Goal: Task Accomplishment & Management: Use online tool/utility

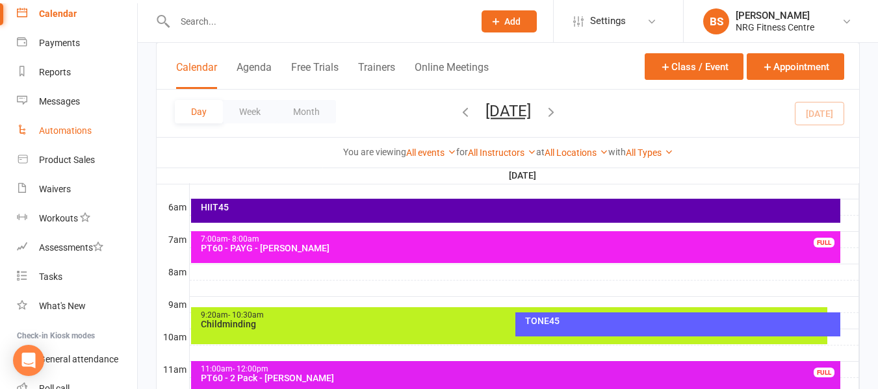
scroll to position [207, 0]
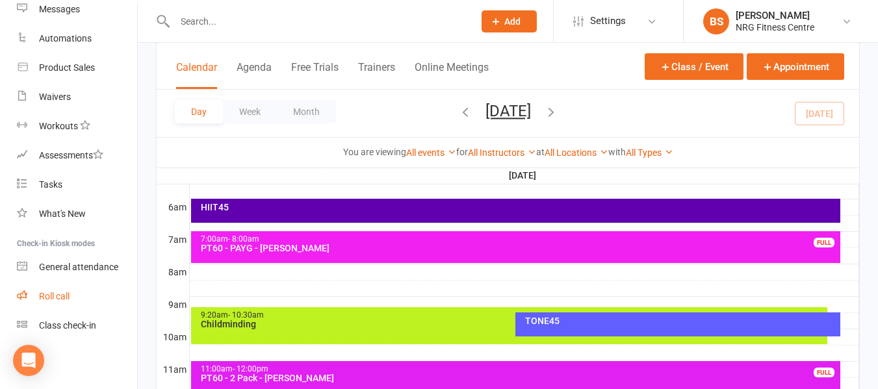
click at [64, 295] on div "Roll call" at bounding box center [54, 296] width 31 height 10
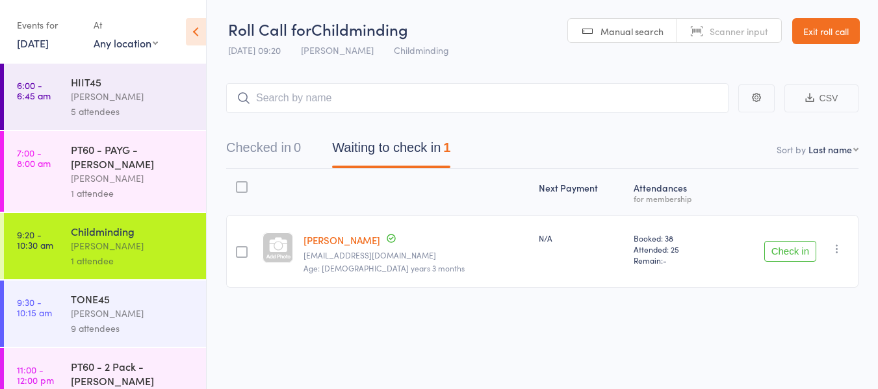
click at [89, 101] on div "[PERSON_NAME]" at bounding box center [133, 96] width 124 height 15
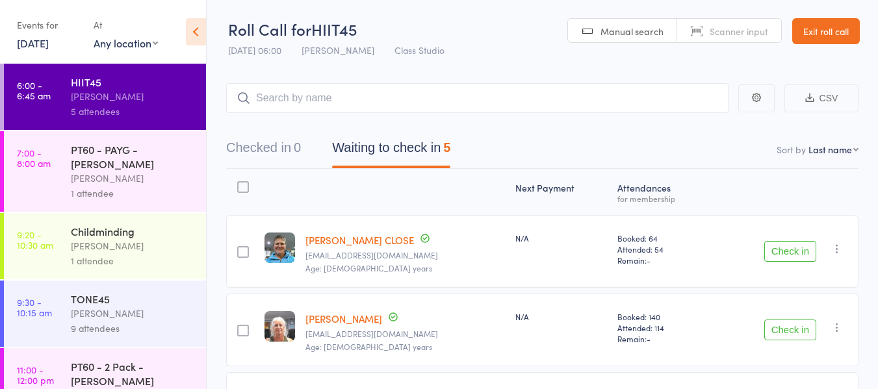
click at [781, 254] on button "Check in" at bounding box center [791, 251] width 52 height 21
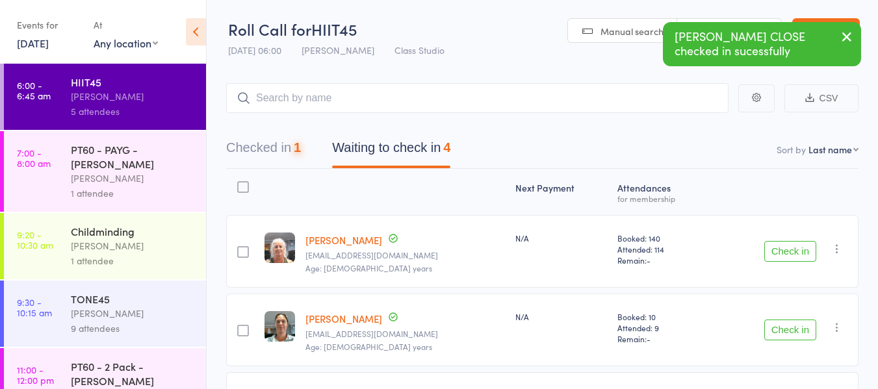
click at [781, 249] on button "Check in" at bounding box center [791, 251] width 52 height 21
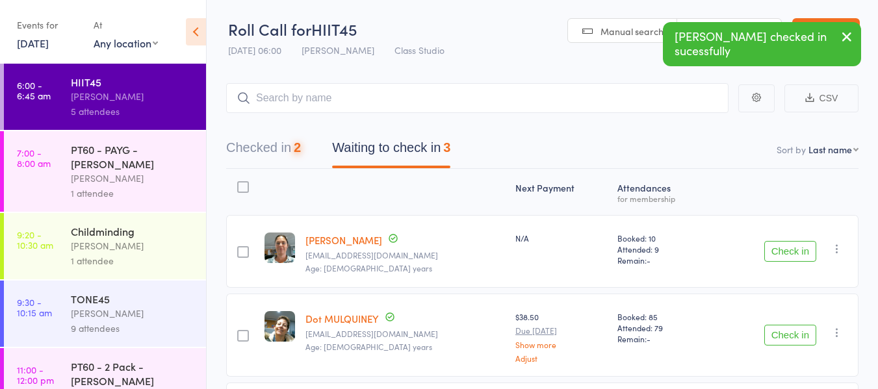
click at [781, 249] on button "Check in" at bounding box center [791, 251] width 52 height 21
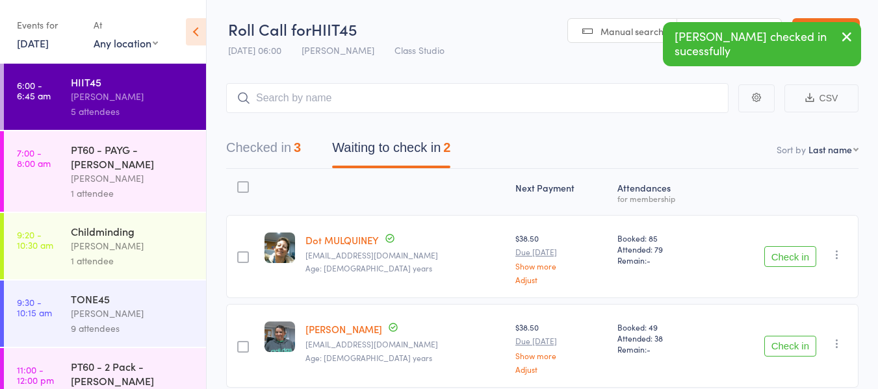
click at [781, 249] on button "Check in" at bounding box center [791, 256] width 52 height 21
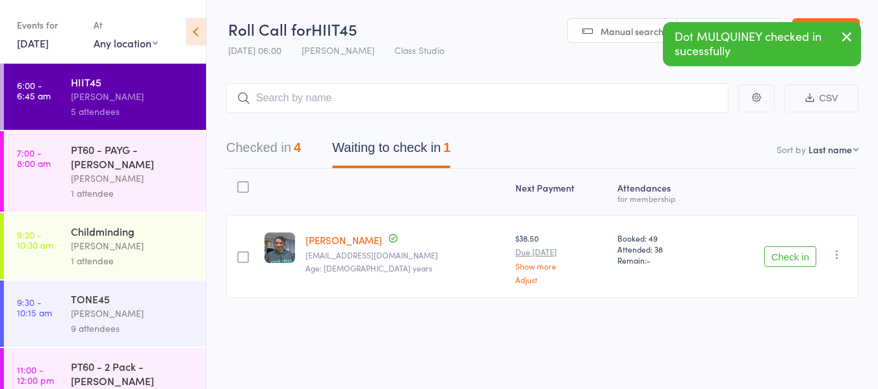
click at [839, 253] on icon "button" at bounding box center [837, 254] width 13 height 13
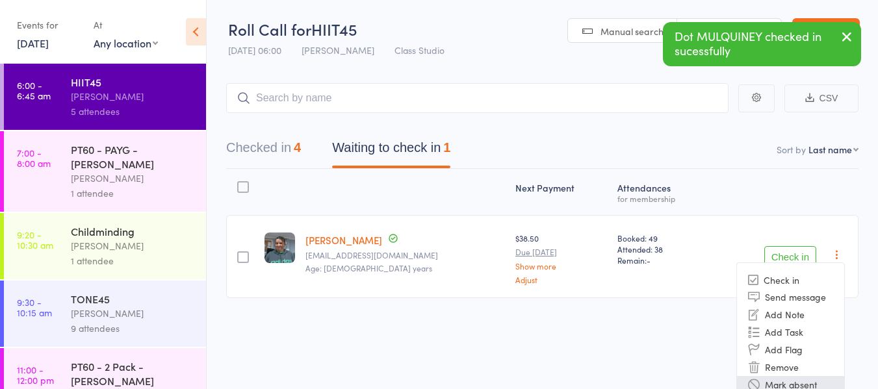
click at [798, 386] on li "Mark absent" at bounding box center [790, 385] width 107 height 18
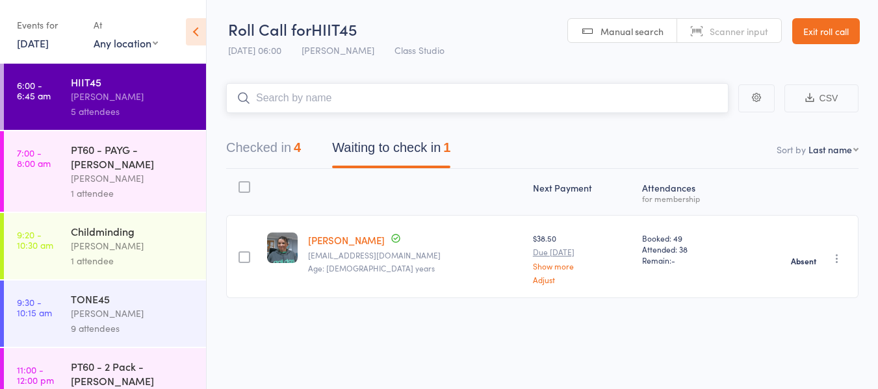
click at [332, 100] on input "search" at bounding box center [477, 98] width 503 height 30
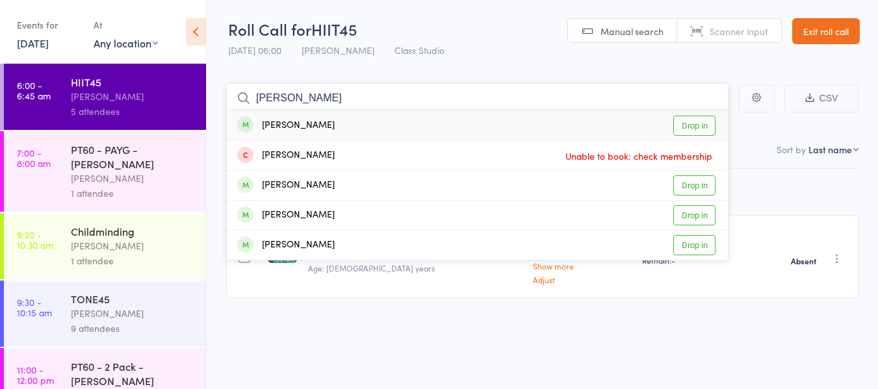
type input "[PERSON_NAME]"
click at [694, 126] on link "Drop in" at bounding box center [695, 126] width 42 height 20
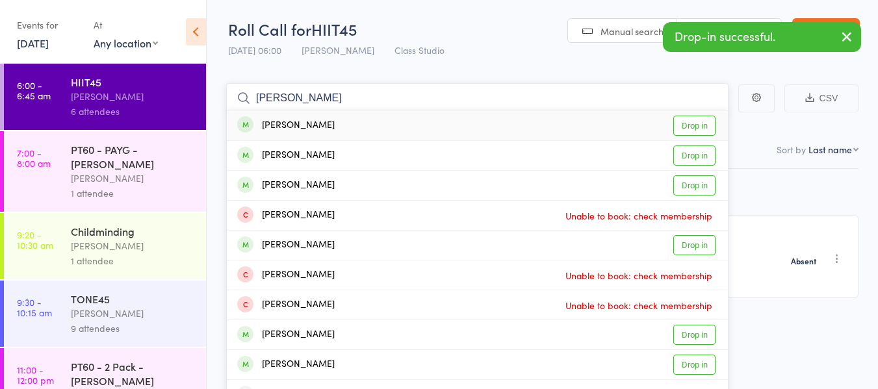
type input "[PERSON_NAME]"
click at [706, 122] on link "Drop in" at bounding box center [695, 126] width 42 height 20
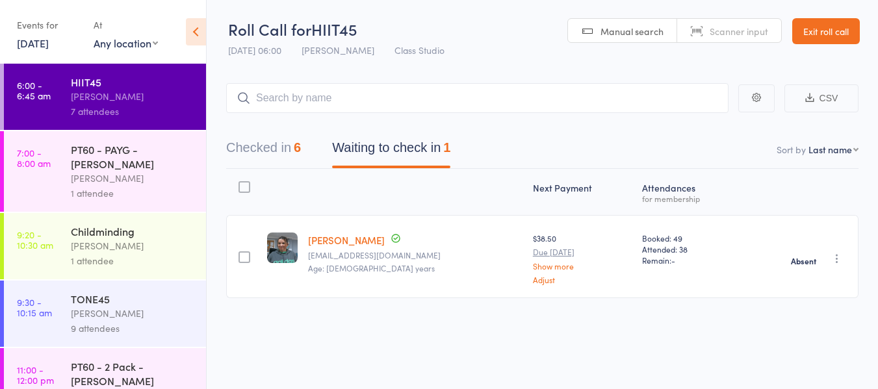
click at [115, 152] on div "PT60 - PAYG - [PERSON_NAME]" at bounding box center [133, 156] width 124 height 29
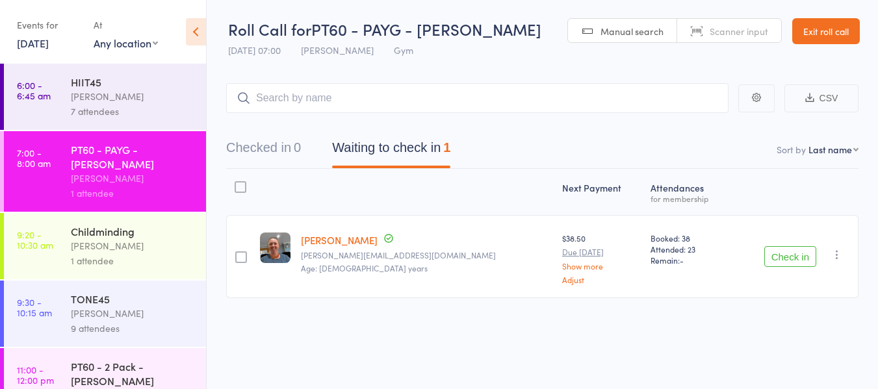
click at [779, 256] on button "Check in" at bounding box center [791, 256] width 52 height 21
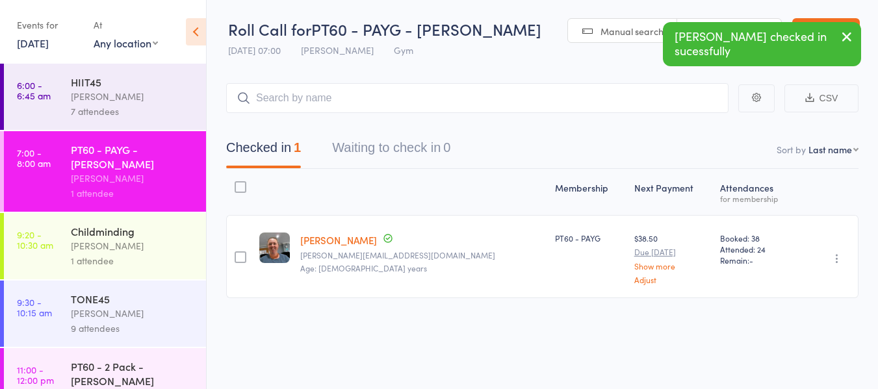
click at [87, 244] on div "[PERSON_NAME]" at bounding box center [133, 246] width 124 height 15
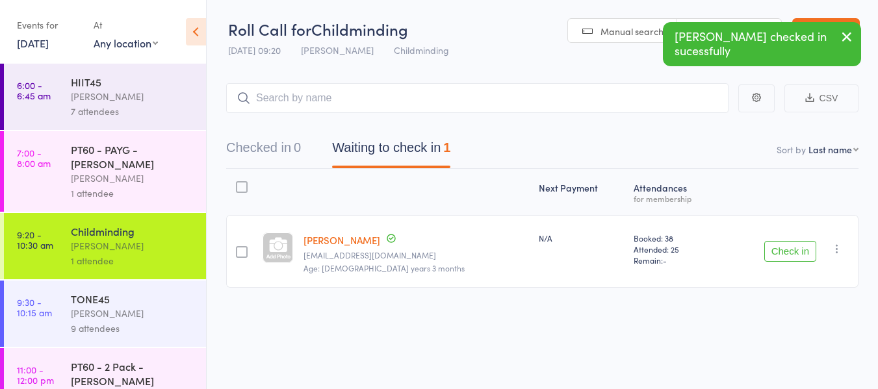
click at [803, 255] on button "Check in" at bounding box center [791, 251] width 52 height 21
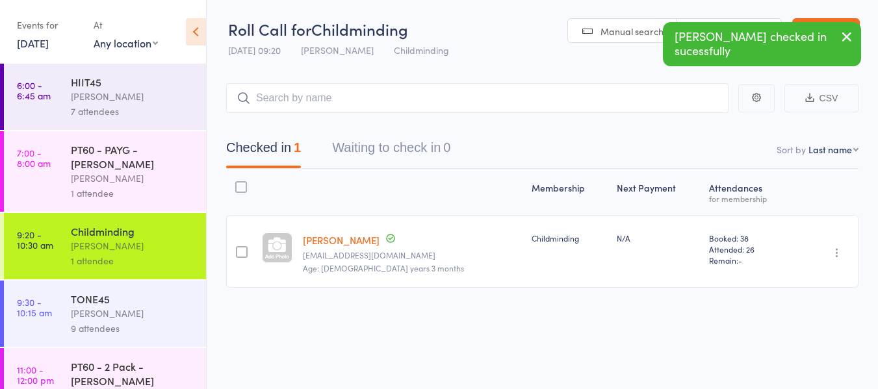
click at [105, 305] on div "TONE45" at bounding box center [133, 299] width 124 height 14
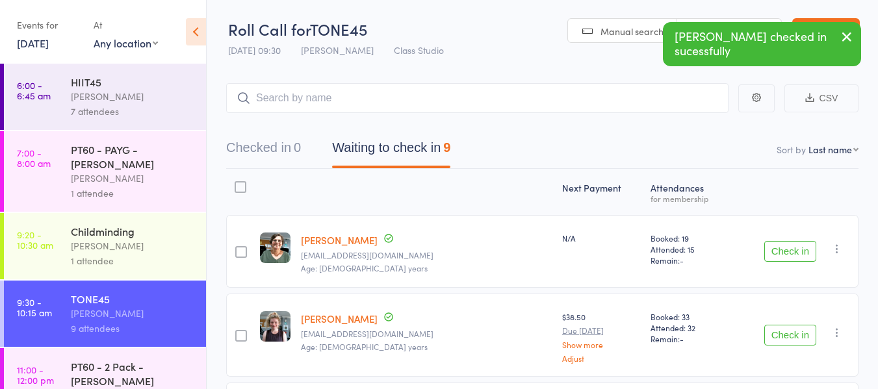
click at [801, 254] on button "Check in" at bounding box center [791, 251] width 52 height 21
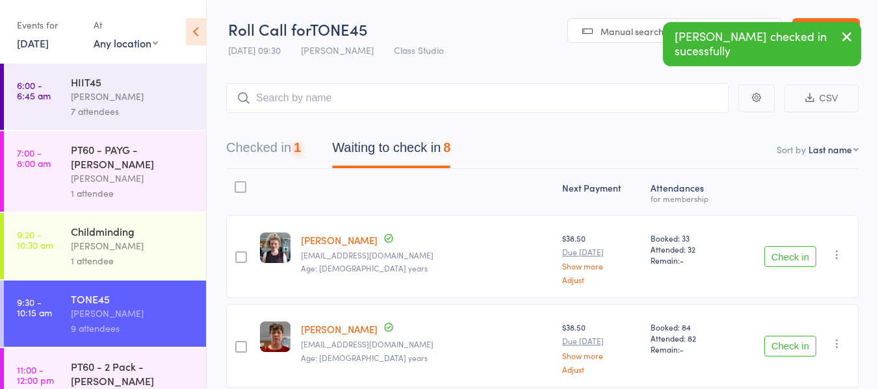
click at [801, 254] on button "Check in" at bounding box center [791, 256] width 52 height 21
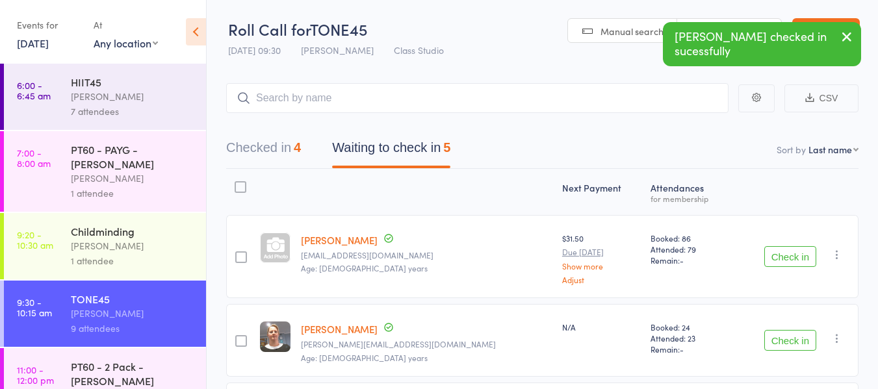
click at [792, 338] on button "Check in" at bounding box center [791, 340] width 52 height 21
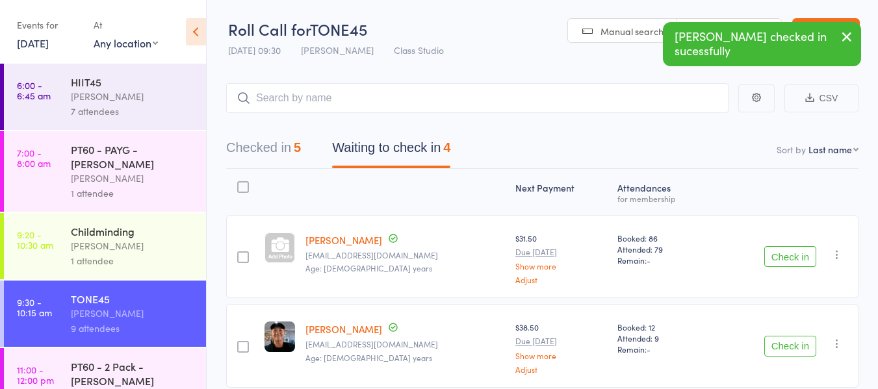
click at [792, 338] on button "Check in" at bounding box center [791, 346] width 52 height 21
click at [792, 344] on button "Check in" at bounding box center [791, 346] width 52 height 21
click at [789, 344] on button "Check in" at bounding box center [791, 346] width 52 height 21
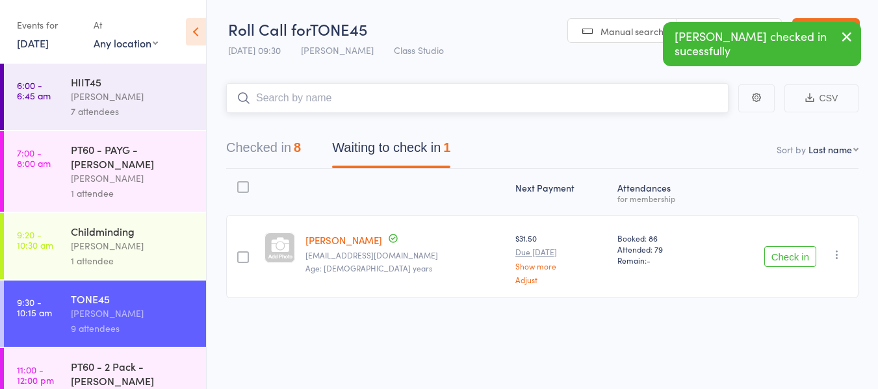
click at [380, 97] on input "search" at bounding box center [477, 98] width 503 height 30
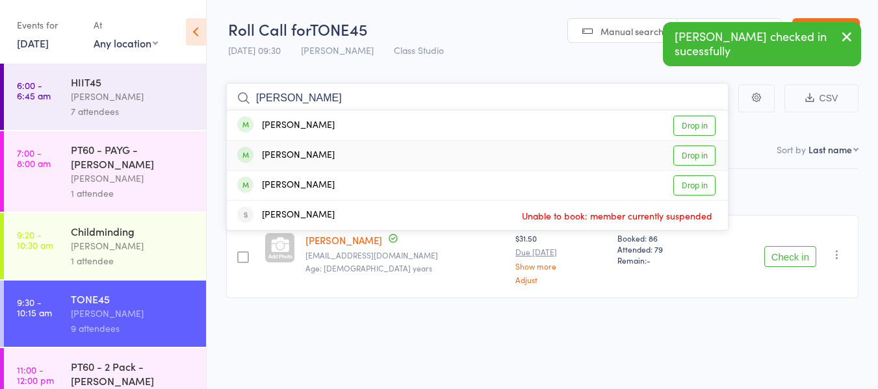
type input "[PERSON_NAME]"
click at [689, 152] on link "Drop in" at bounding box center [695, 156] width 42 height 20
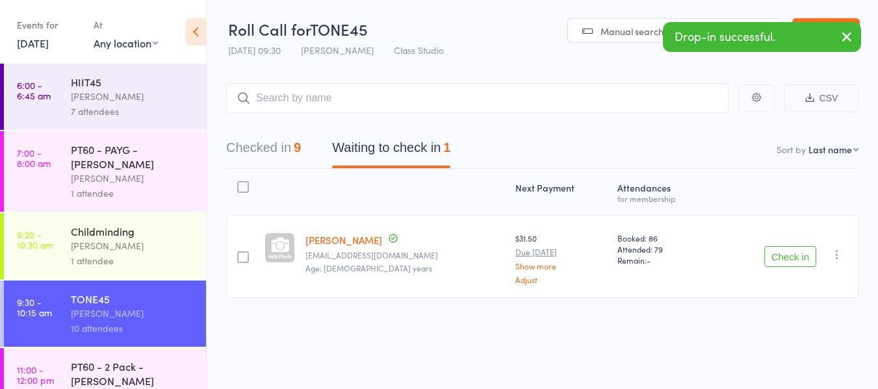
drag, startPoint x: 803, startPoint y: 257, endPoint x: 744, endPoint y: 248, distance: 59.9
click at [803, 257] on button "Check in" at bounding box center [791, 256] width 52 height 21
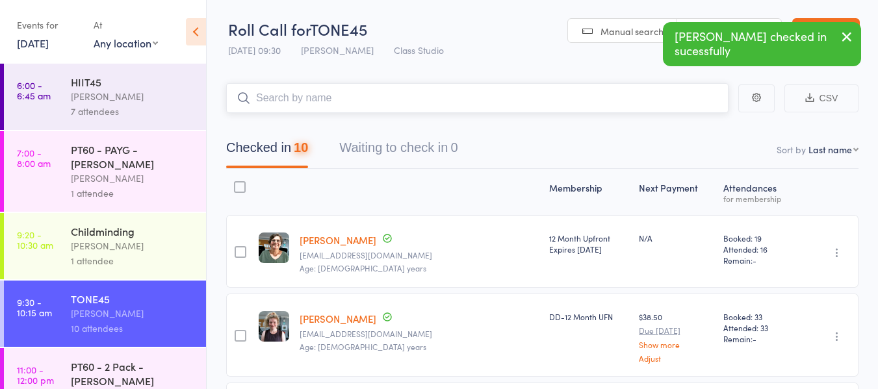
click at [356, 103] on input "search" at bounding box center [477, 98] width 503 height 30
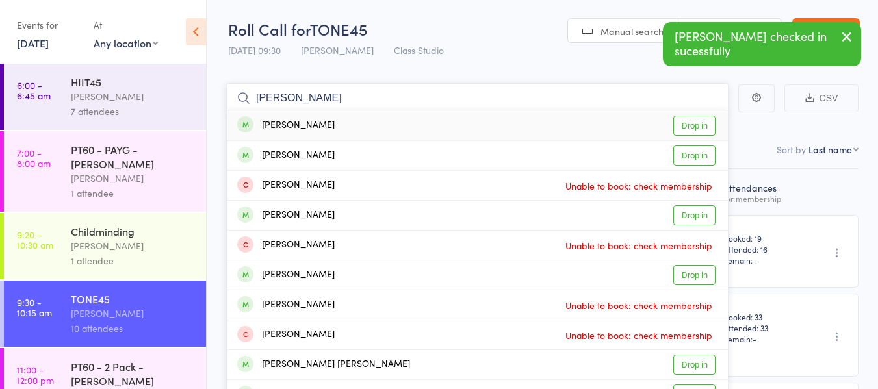
type input "[PERSON_NAME]"
click at [675, 124] on link "Drop in" at bounding box center [695, 126] width 42 height 20
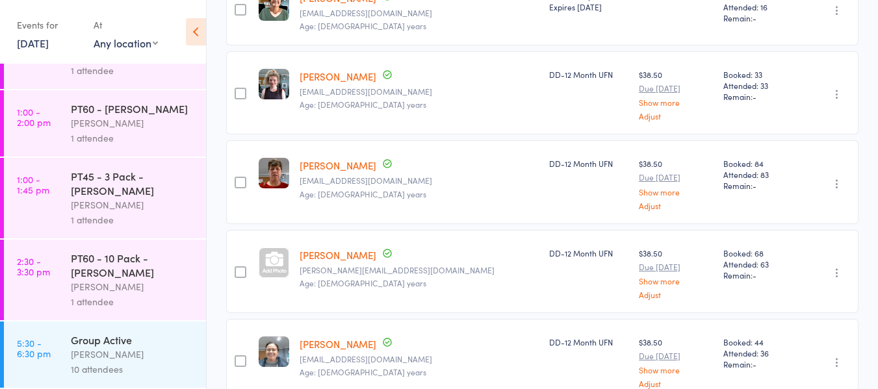
scroll to position [260, 0]
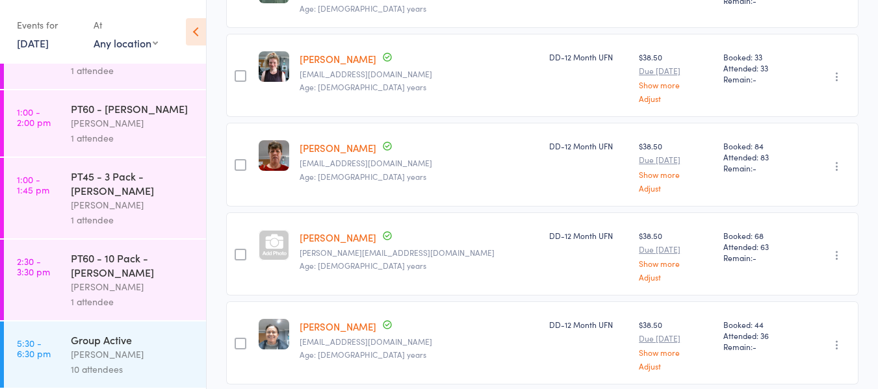
click at [116, 348] on div "[PERSON_NAME]" at bounding box center [133, 354] width 124 height 15
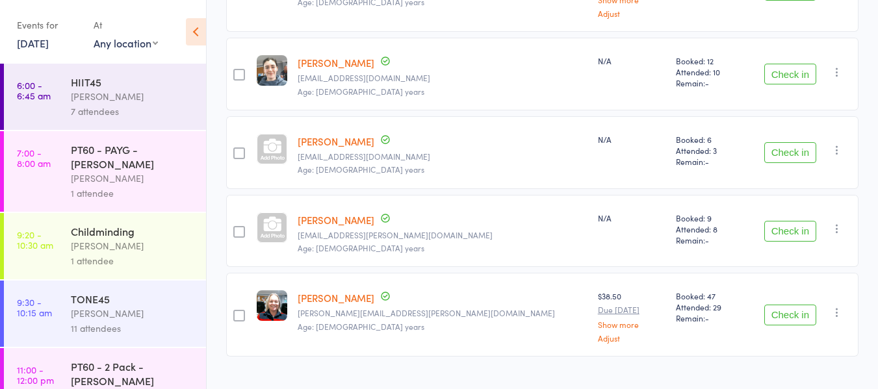
scroll to position [714, 0]
